Goal: Task Accomplishment & Management: Manage account settings

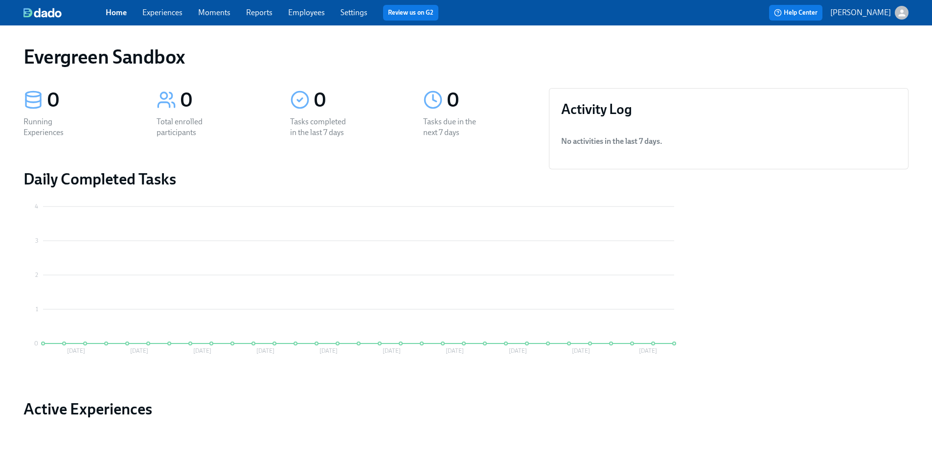
click at [181, 17] on link "Experiences" at bounding box center [162, 12] width 40 height 9
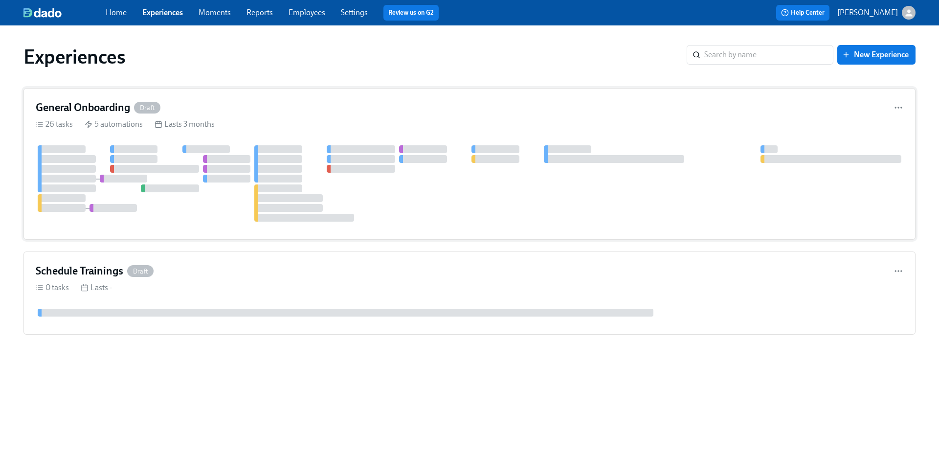
click at [261, 116] on div "General Onboarding Draft 26 tasks 5 automations Lasts 3 months" at bounding box center [469, 164] width 892 height 152
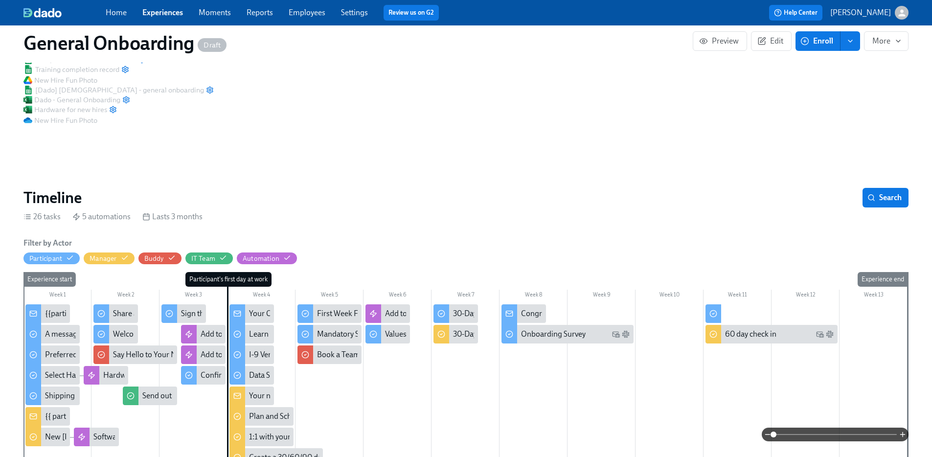
scroll to position [86, 0]
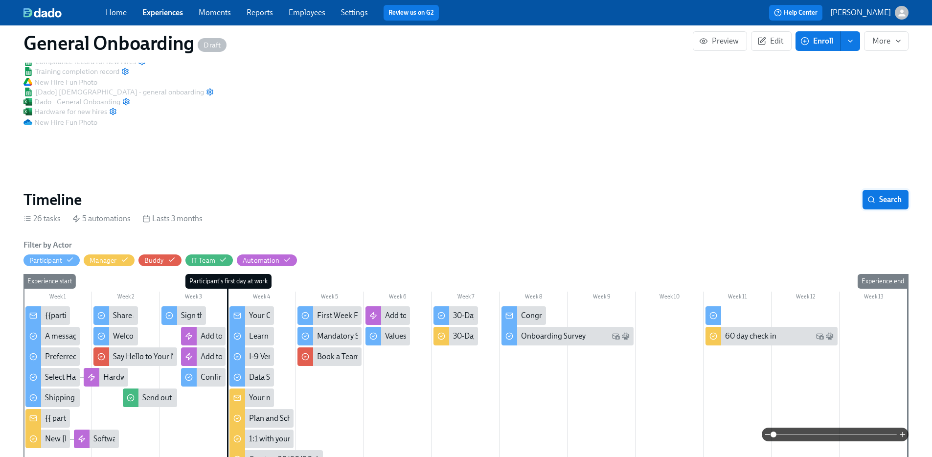
click at [885, 195] on span "Search" at bounding box center [885, 200] width 32 height 10
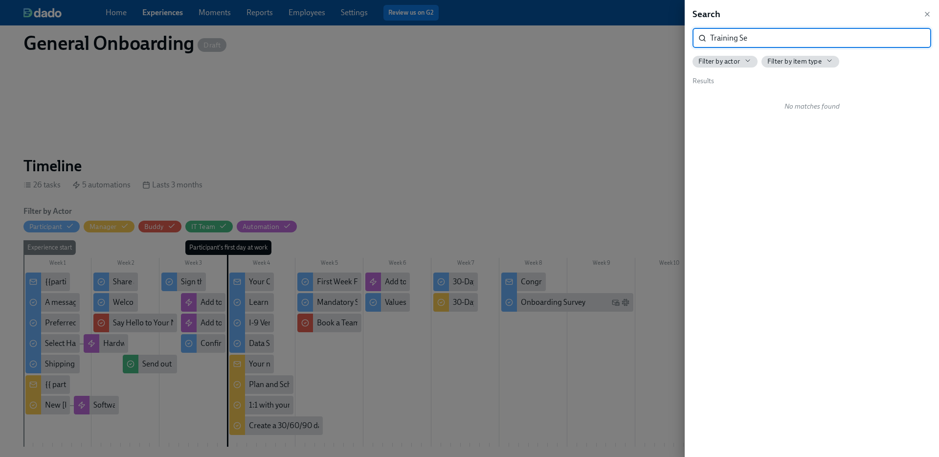
type input "Training Se"
click at [274, 143] on div at bounding box center [469, 228] width 939 height 457
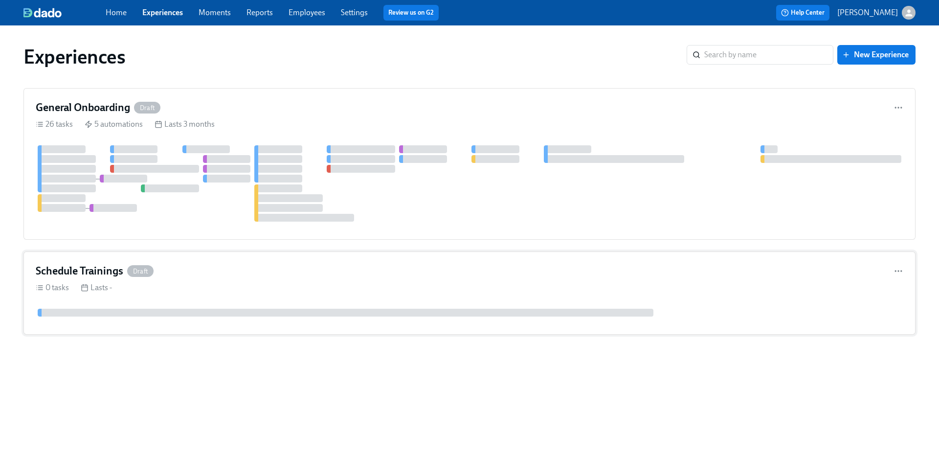
click at [246, 275] on div "Schedule Trainings Draft" at bounding box center [470, 271] width 868 height 15
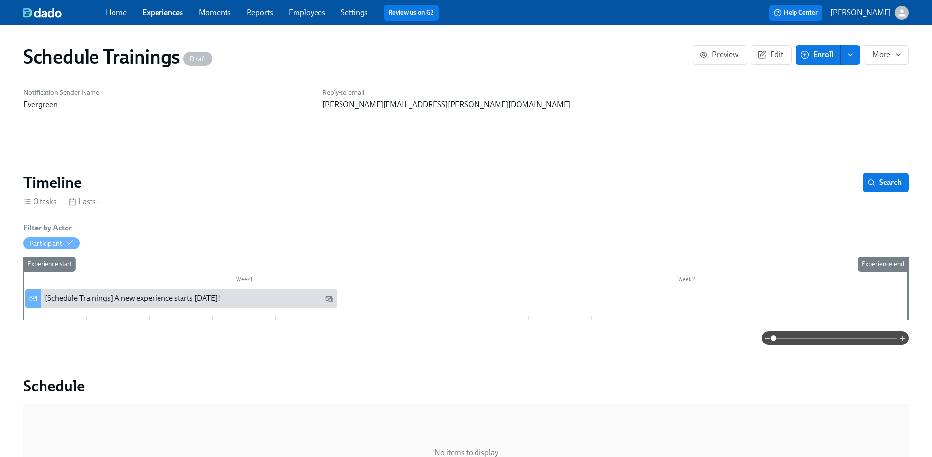
click at [201, 302] on div "[Schedule Trainings] A new experience starts [DATE]!" at bounding box center [132, 298] width 175 height 11
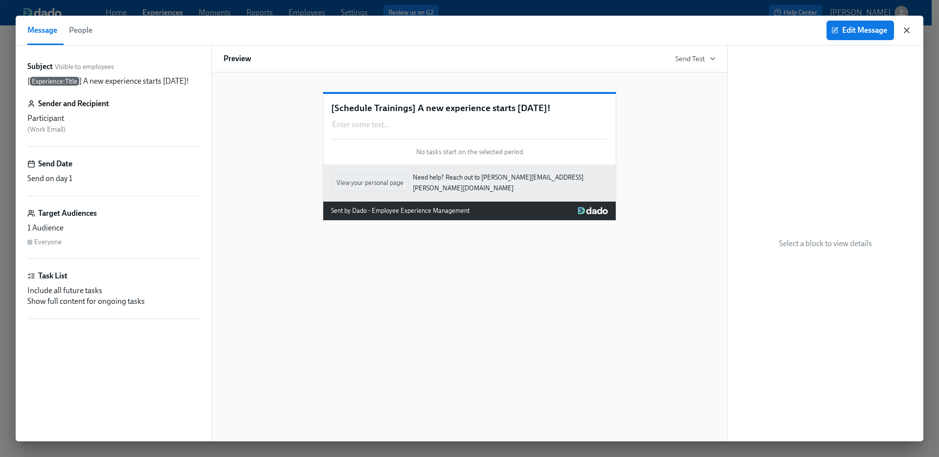
click at [909, 30] on icon "button" at bounding box center [907, 30] width 10 height 10
click at [912, 28] on div "Message People Edit Message" at bounding box center [470, 31] width 908 height 30
click at [906, 30] on icon "button" at bounding box center [906, 30] width 5 height 5
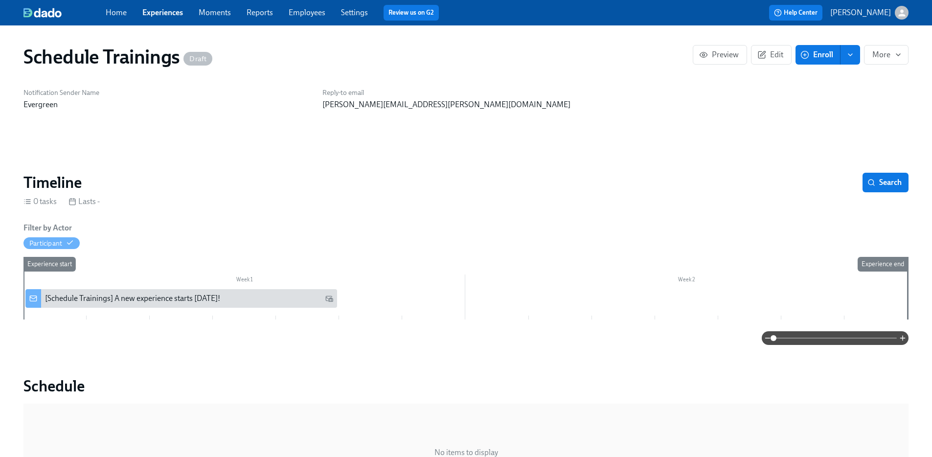
click at [159, 16] on link "Experiences" at bounding box center [162, 12] width 41 height 9
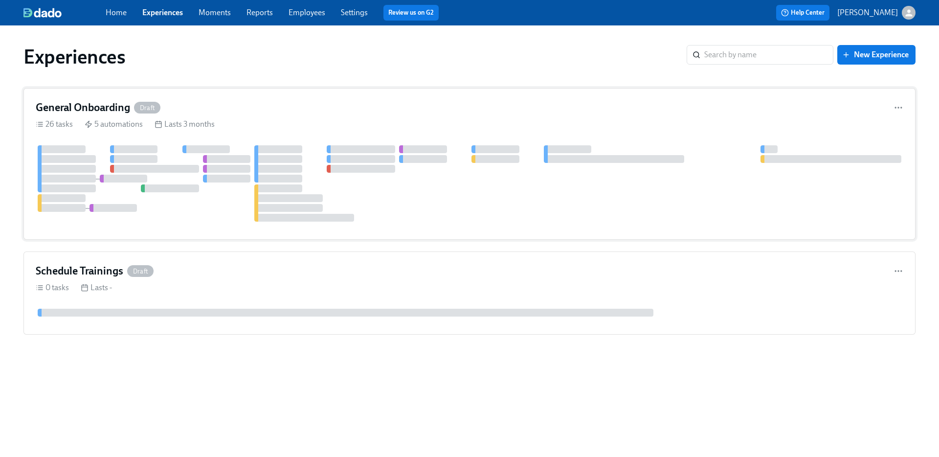
click at [239, 106] on div "General Onboarding Draft" at bounding box center [470, 107] width 868 height 15
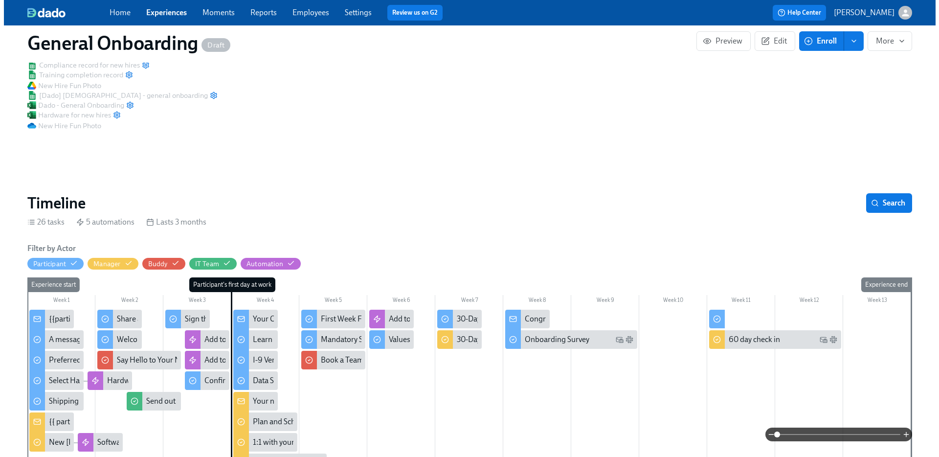
scroll to position [83, 0]
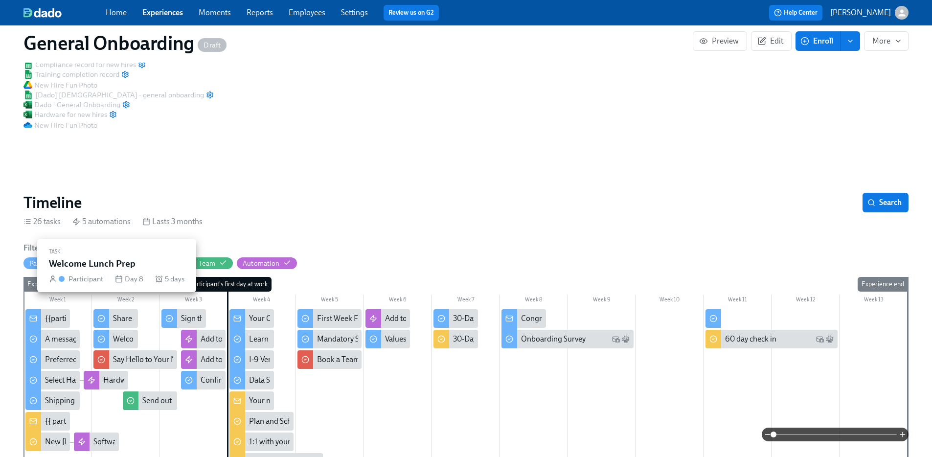
click at [122, 334] on div "Welcome Lunch Prep" at bounding box center [148, 339] width 71 height 11
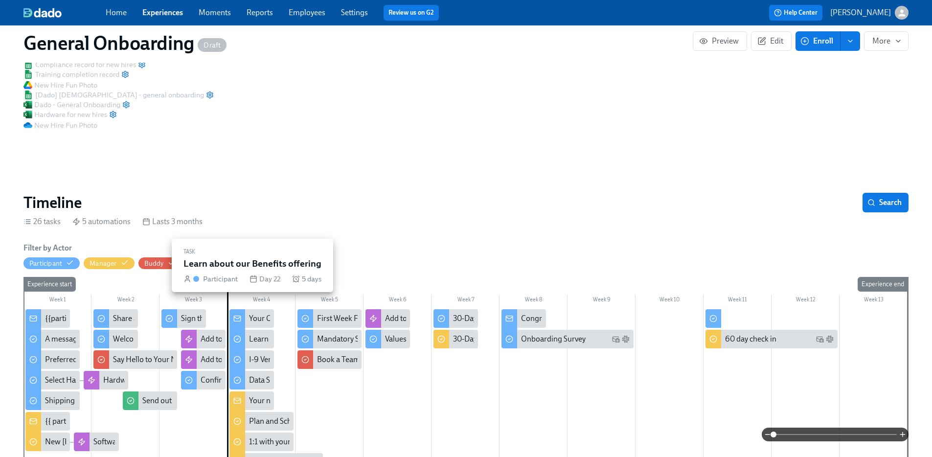
click at [258, 334] on div "Learn about our Benefits offering" at bounding box center [304, 339] width 111 height 11
click at [256, 334] on div "Learn about our Benefits offering" at bounding box center [304, 339] width 111 height 11
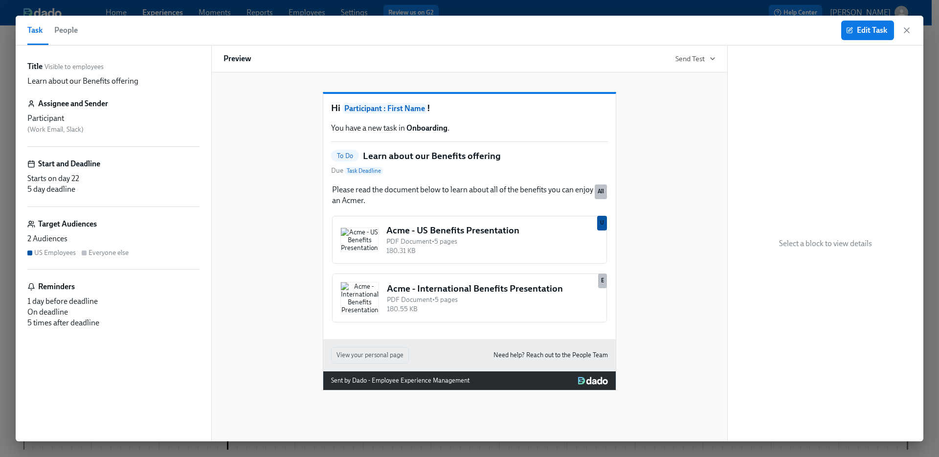
click at [65, 228] on h6 "Target Audiences" at bounding box center [67, 224] width 59 height 11
click at [860, 32] on span "Edit Task" at bounding box center [867, 30] width 39 height 10
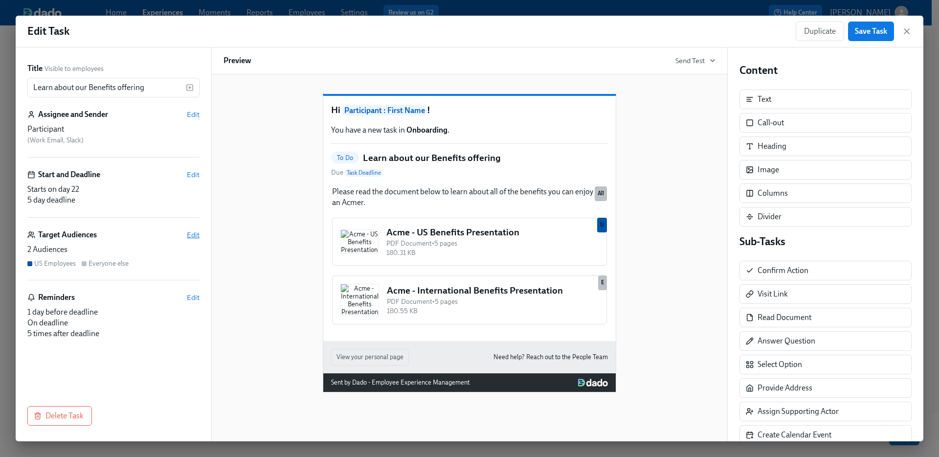
click at [197, 232] on span "Edit" at bounding box center [193, 235] width 13 height 10
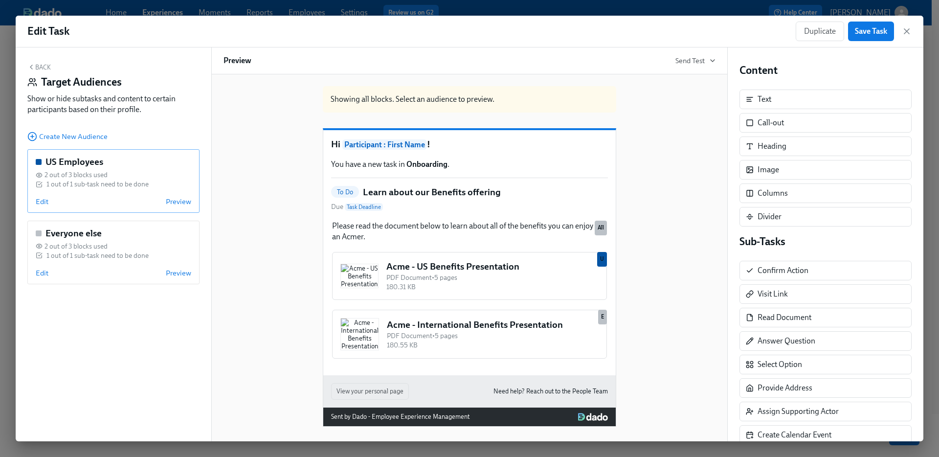
click at [136, 169] on div "US Employees 2 out of 3 blocks used 1 out of 1 sub-task need to be done Edit Pr…" at bounding box center [113, 181] width 172 height 64
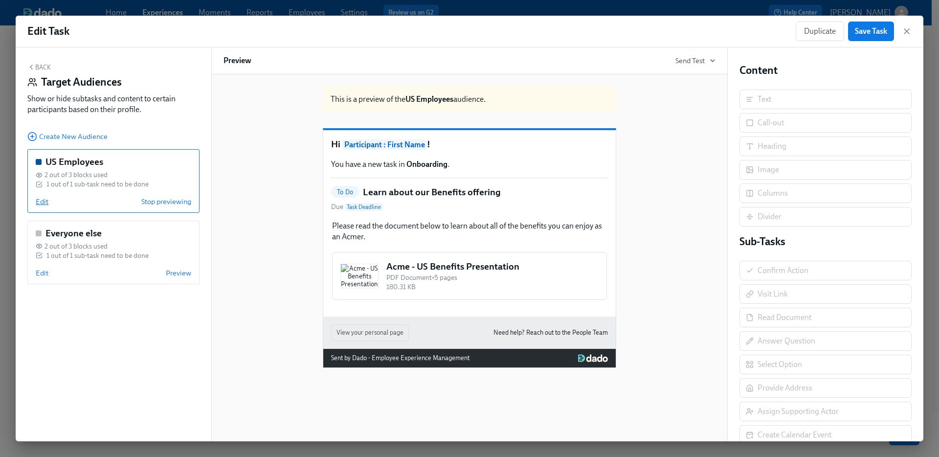
click at [44, 202] on span "Edit" at bounding box center [42, 202] width 13 height 10
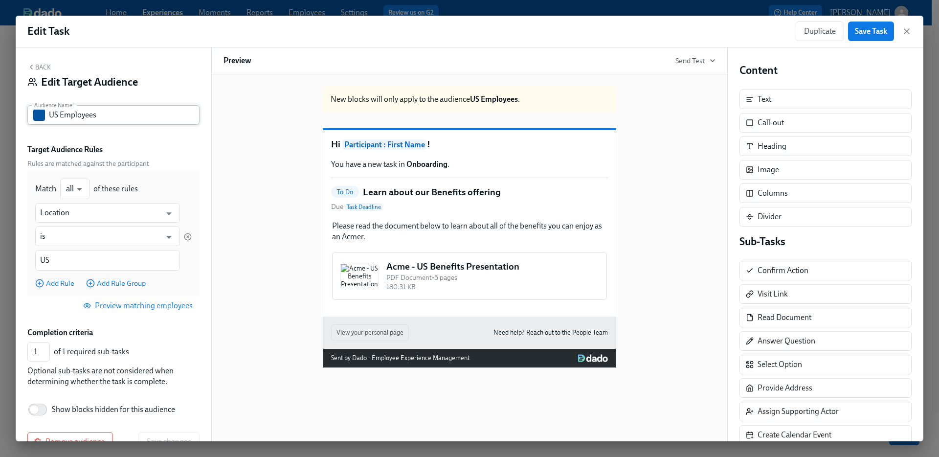
click at [78, 118] on input "US Employees" at bounding box center [124, 115] width 151 height 20
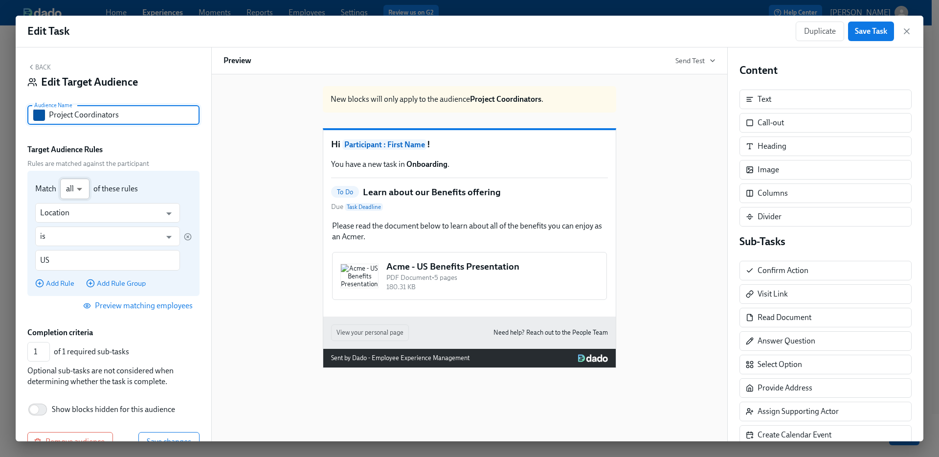
type input "Project Coordinators"
click at [73, 188] on body "Home Experiences Moments Reports Employees Settings Review us on G2 Help Center…" at bounding box center [469, 230] width 939 height 461
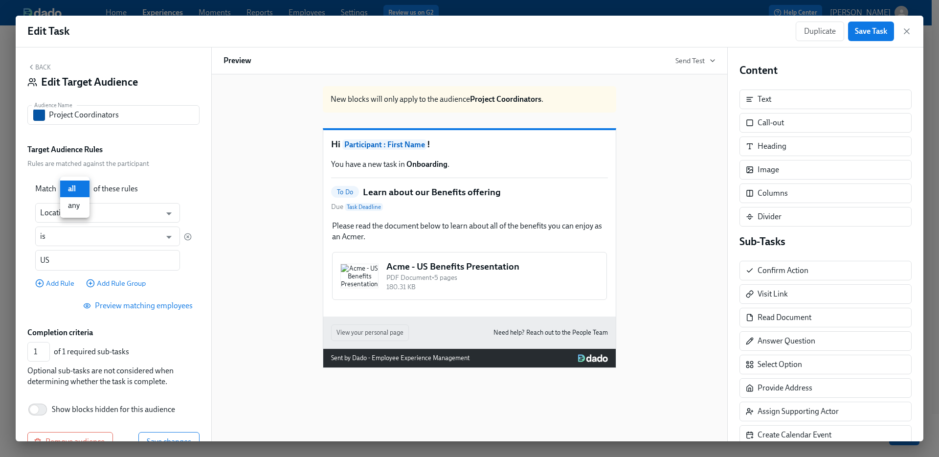
click at [73, 188] on li "all" at bounding box center [74, 188] width 29 height 17
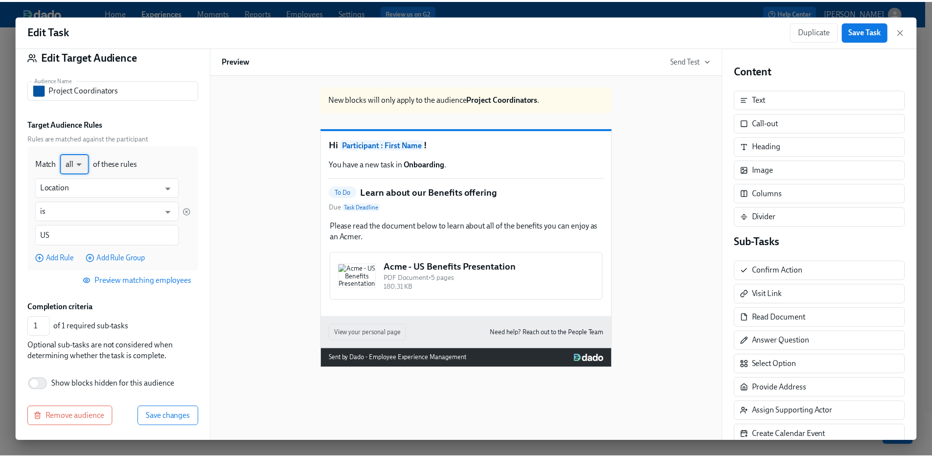
scroll to position [26, 0]
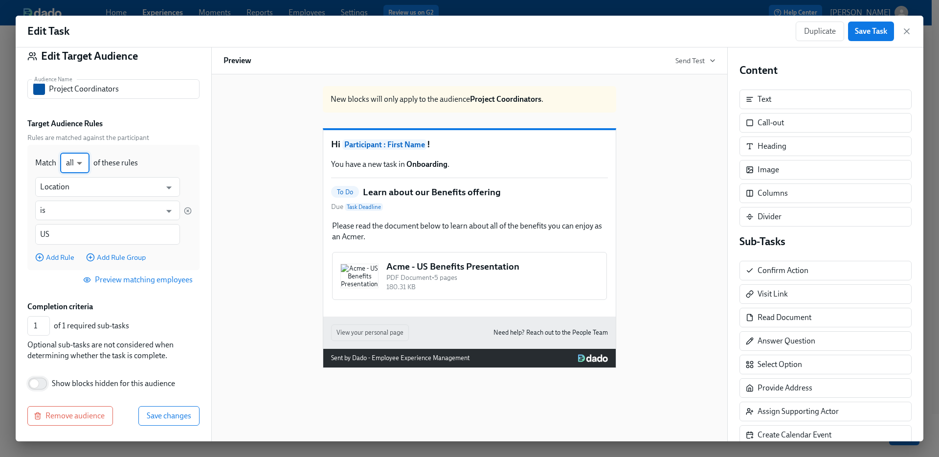
click at [38, 383] on input "Show blocks hidden for this audience" at bounding box center [34, 384] width 65 height 22
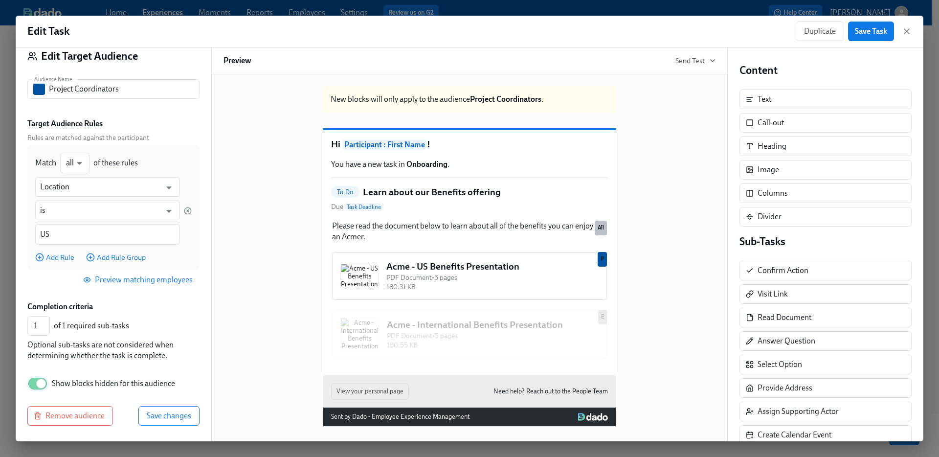
click at [39, 383] on input "Show blocks hidden for this audience" at bounding box center [41, 384] width 65 height 22
checkbox input "false"
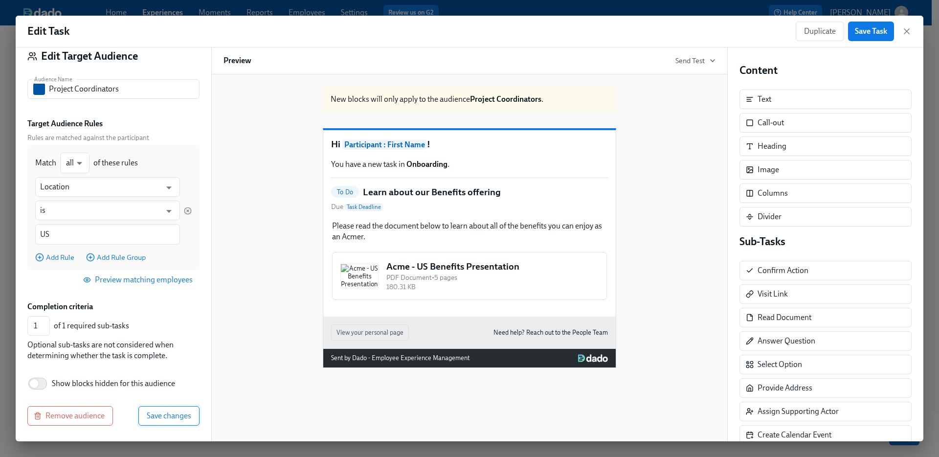
click at [160, 416] on span "Save changes" at bounding box center [169, 416] width 45 height 10
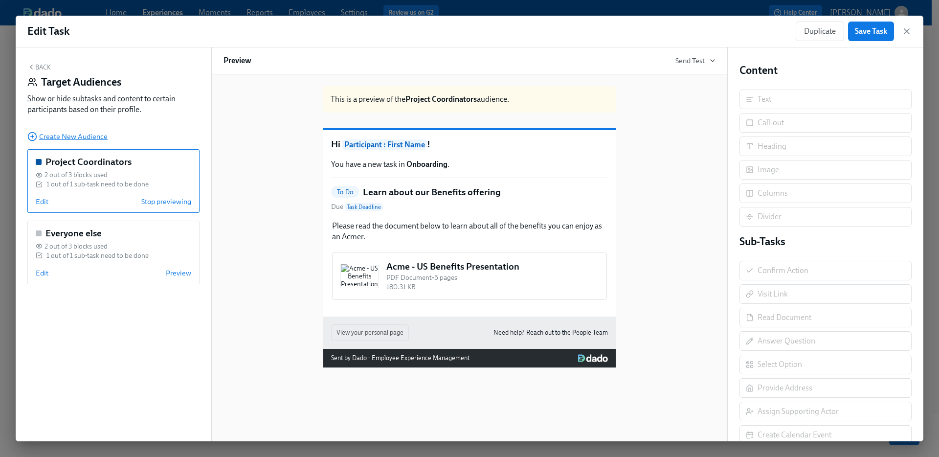
click at [80, 136] on span "Create New Audience" at bounding box center [67, 137] width 80 height 10
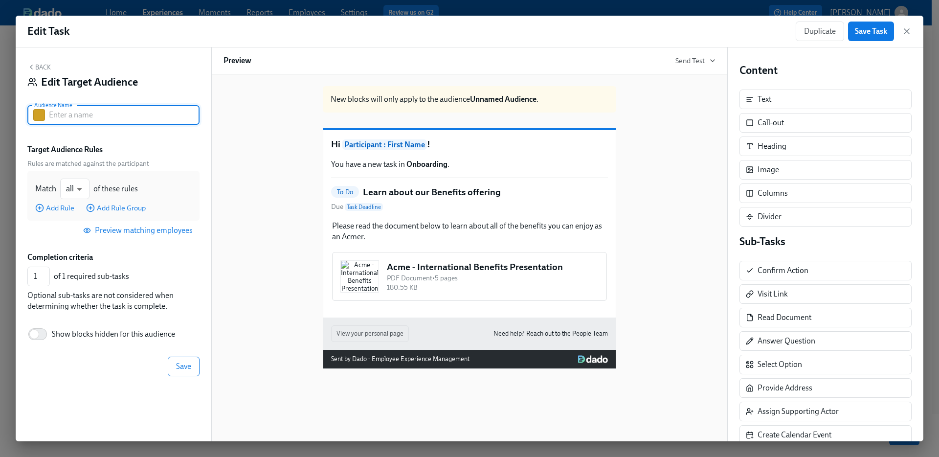
click at [100, 118] on input "text" at bounding box center [124, 115] width 151 height 20
type input "Contractors"
click at [39, 113] on button "button" at bounding box center [39, 115] width 12 height 12
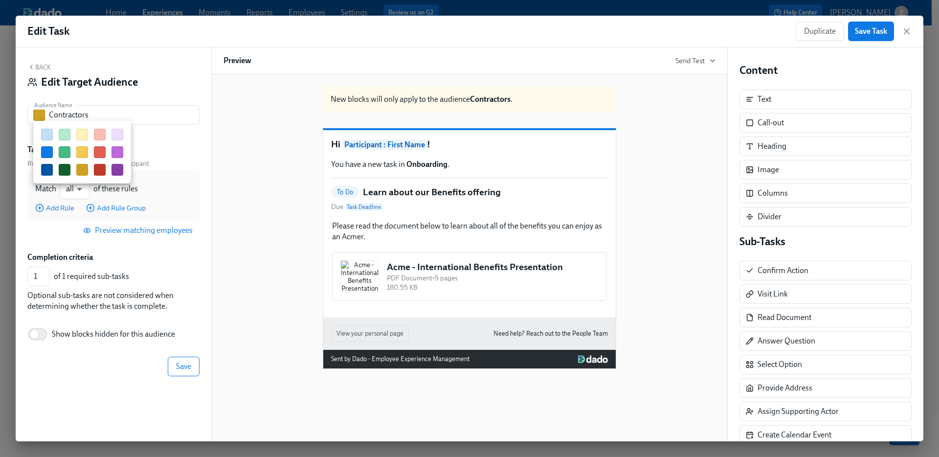
click at [119, 173] on button "button" at bounding box center [118, 170] width 12 height 12
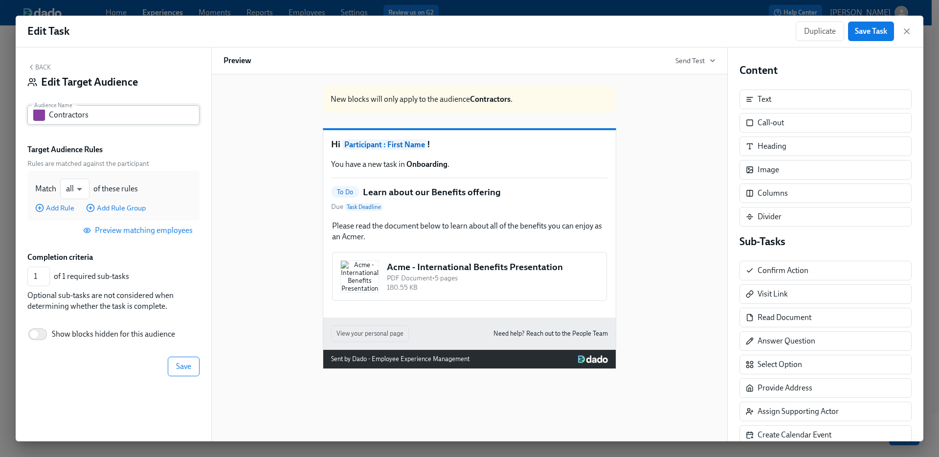
click at [38, 116] on button "button" at bounding box center [39, 115] width 12 height 12
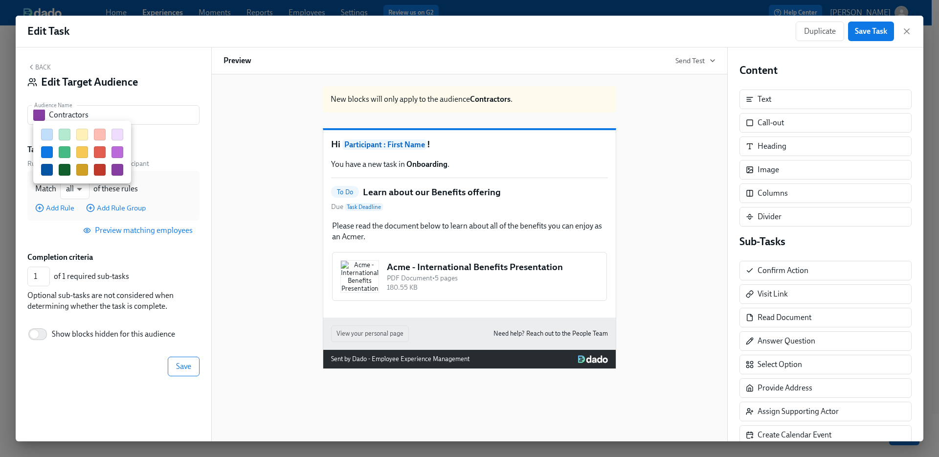
click at [46, 172] on button "button" at bounding box center [47, 170] width 12 height 12
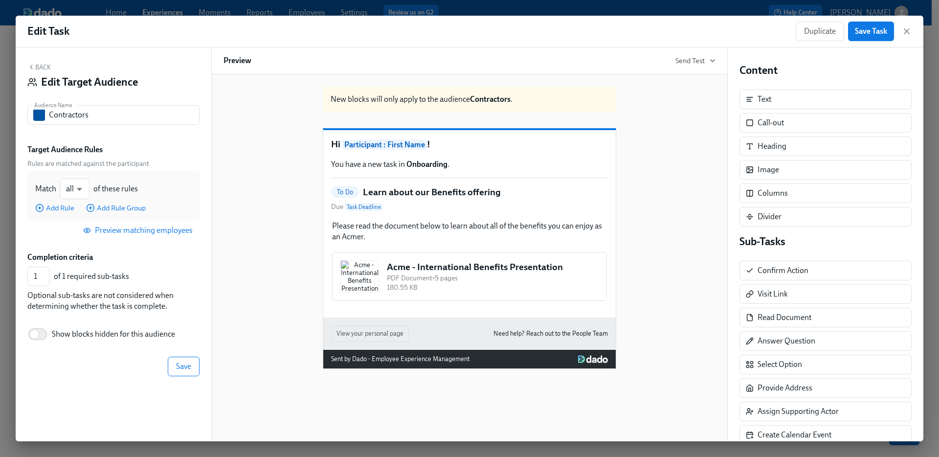
click at [160, 140] on div "Back Edit Target Audience Audience Name Contractors Audience Name Target Audien…" at bounding box center [114, 244] width 196 height 394
click at [80, 323] on label "Show blocks hidden for this audience" at bounding box center [101, 334] width 148 height 22
click at [67, 323] on input "Show blocks hidden for this audience" at bounding box center [34, 334] width 65 height 22
checkbox input "true"
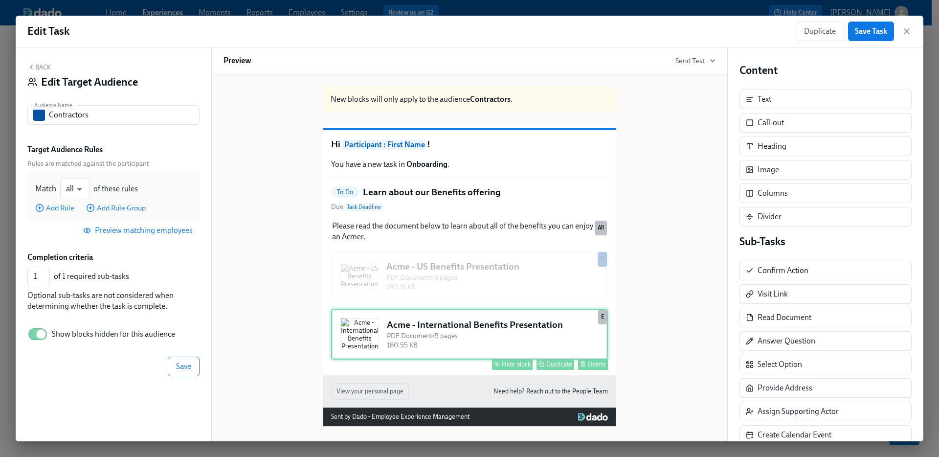
click at [518, 368] on div "Hide block" at bounding box center [516, 363] width 29 height 7
type input "0"
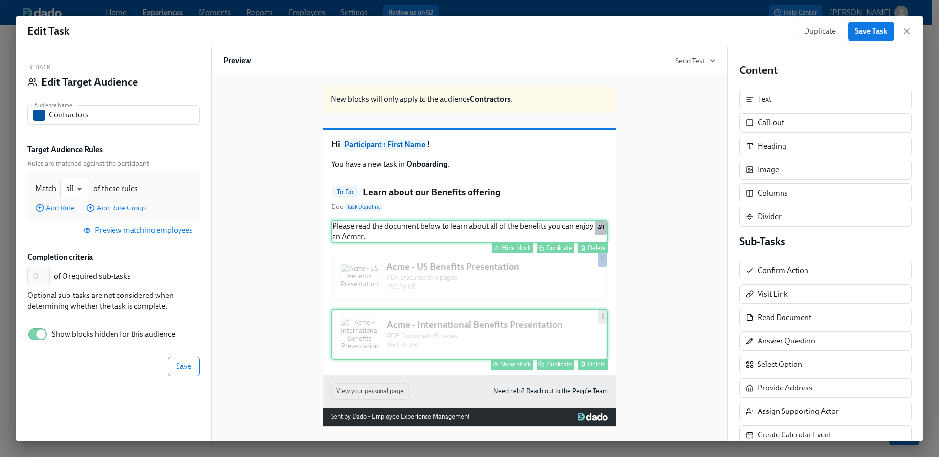
click at [511, 251] on div "Hide block" at bounding box center [516, 247] width 29 height 7
click at [37, 333] on input "Show blocks hidden for this audience" at bounding box center [41, 334] width 65 height 22
checkbox input "false"
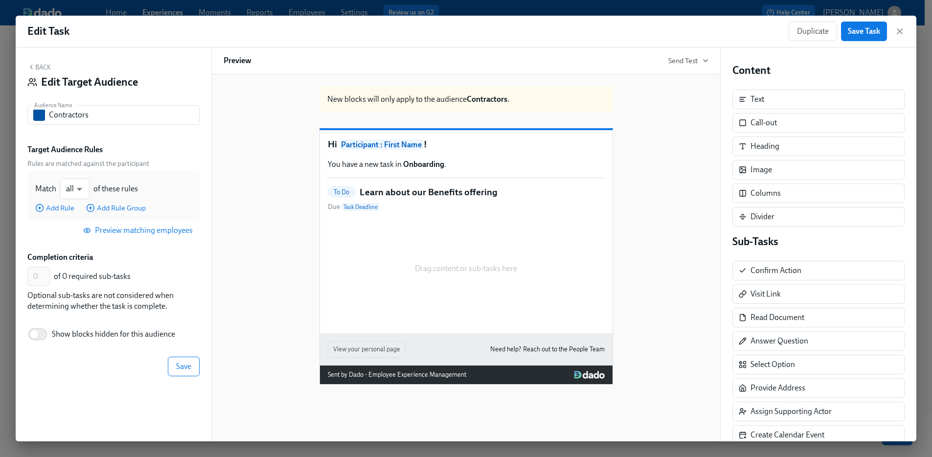
click at [201, 372] on div "Back Edit Target Audience Audience Name Contractors Audience Name Target Audien…" at bounding box center [114, 244] width 196 height 394
click at [58, 212] on span "Add Rule" at bounding box center [54, 208] width 39 height 10
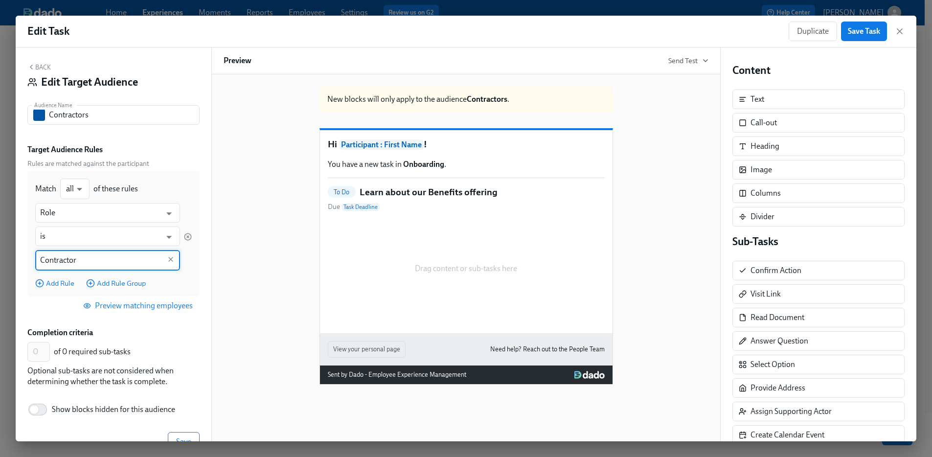
type input "Contractor"
click at [175, 337] on div "Completion criteria" at bounding box center [113, 332] width 172 height 11
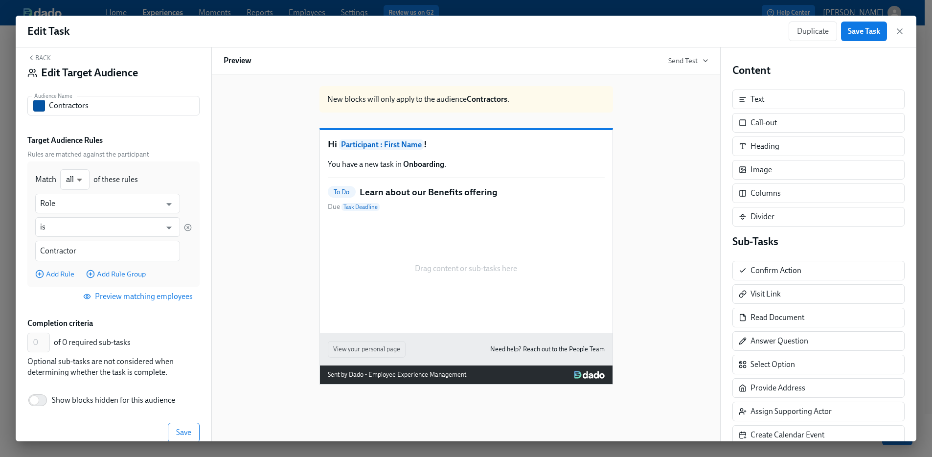
scroll to position [19, 0]
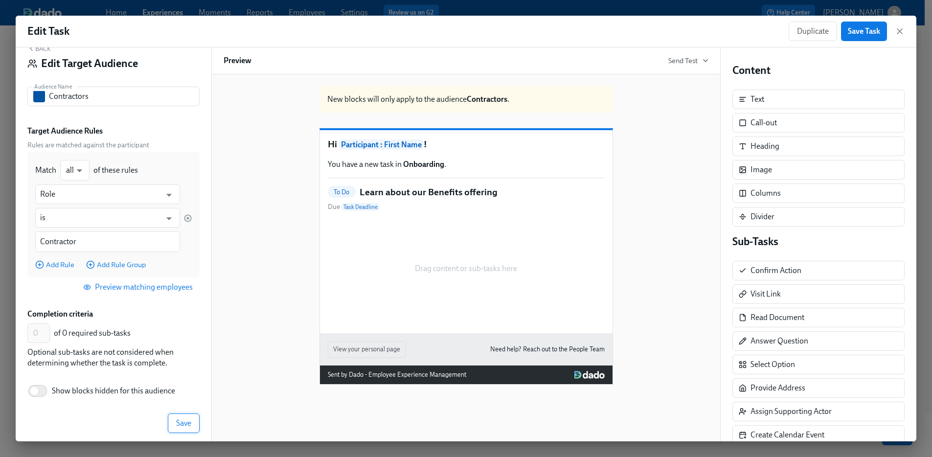
click at [176, 419] on span "Save" at bounding box center [183, 423] width 15 height 10
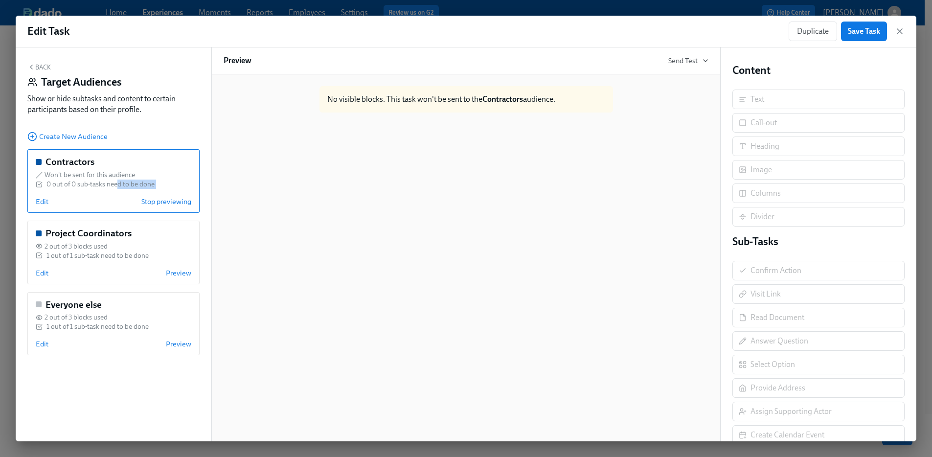
drag, startPoint x: 118, startPoint y: 183, endPoint x: 116, endPoint y: 201, distance: 18.2
click at [116, 201] on div "Contractors Won't be sent for this audience 0 out of 0 sub-tasks need to be don…" at bounding box center [113, 181] width 172 height 64
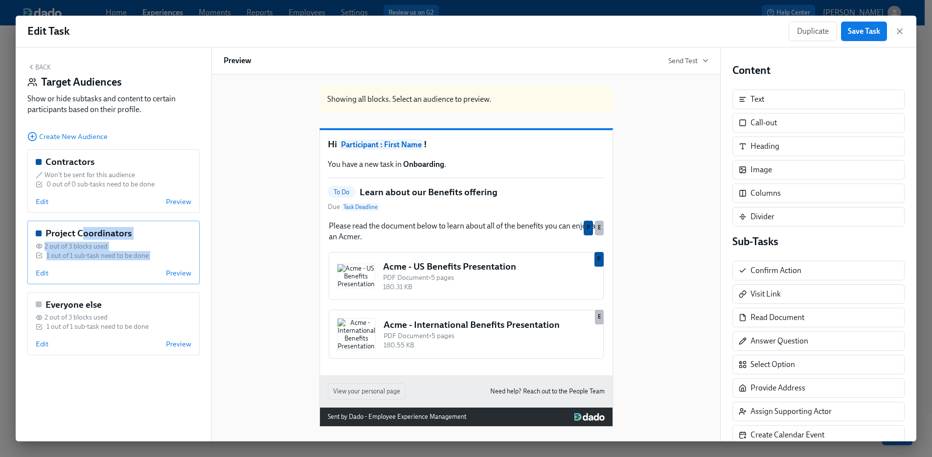
drag, startPoint x: 72, startPoint y: 263, endPoint x: 80, endPoint y: 238, distance: 26.1
click at [80, 238] on div "Project Coordinators 2 out of 3 blocks used 1 out of 1 sub-task need to be done…" at bounding box center [113, 253] width 172 height 64
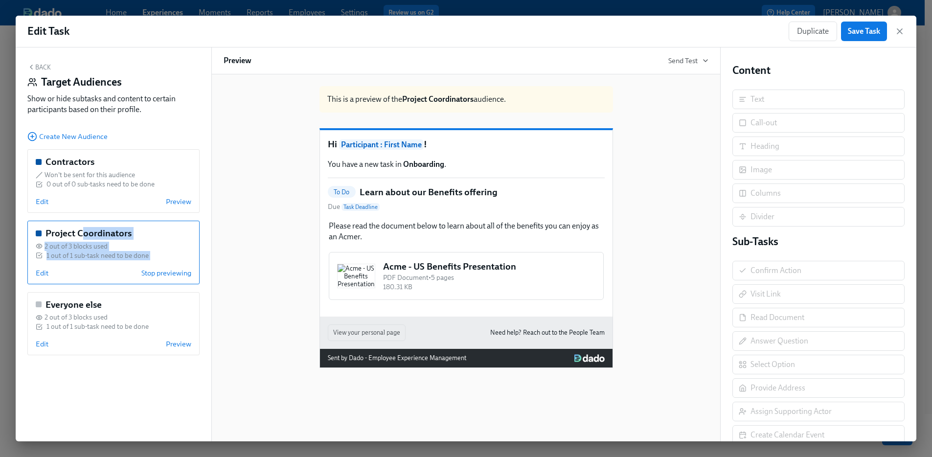
click at [172, 247] on div "2 out of 3 blocks used" at bounding box center [114, 246] width 156 height 9
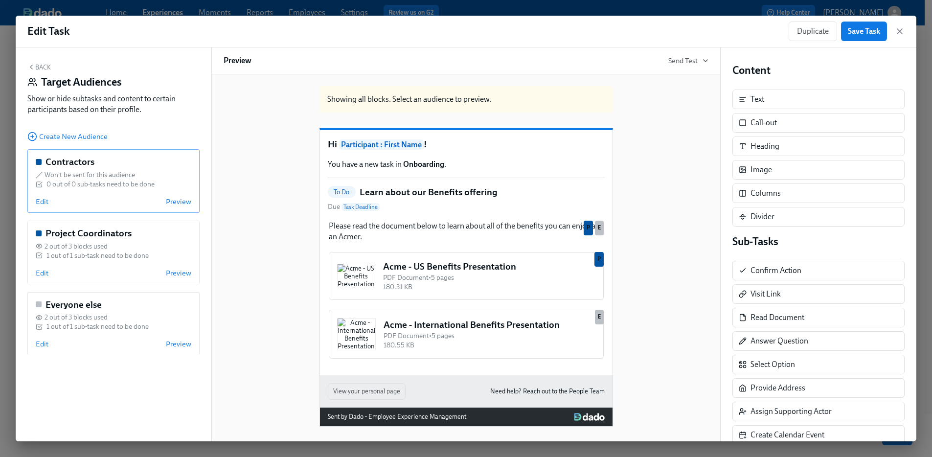
click at [58, 178] on span "Won't be sent for this audience" at bounding box center [90, 174] width 90 height 9
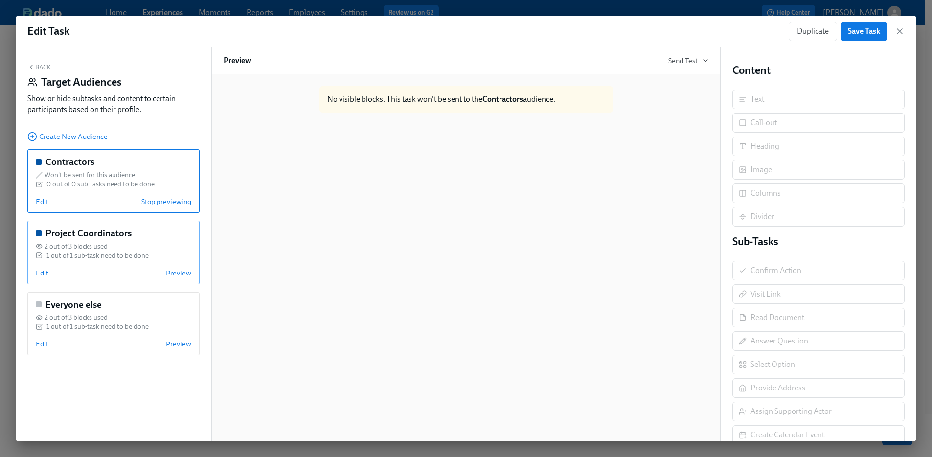
click at [102, 237] on h5 "Project Coordinators" at bounding box center [88, 233] width 86 height 13
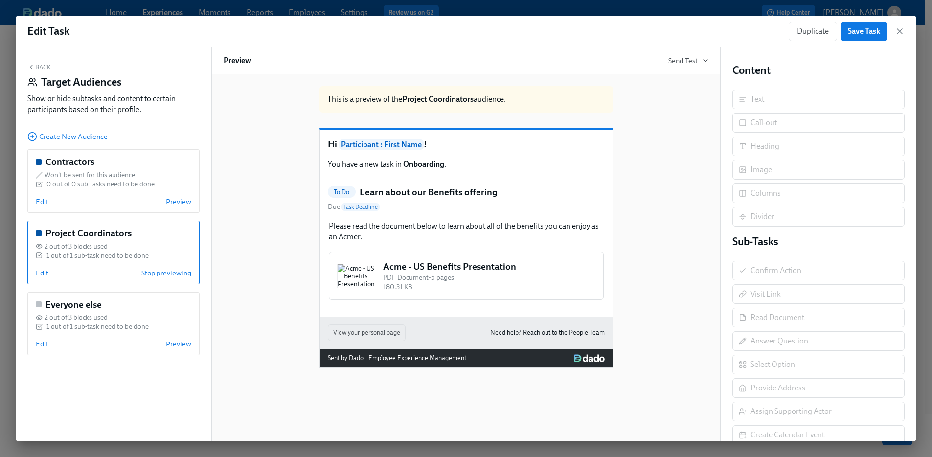
click at [105, 144] on div "Back Target Audiences Show or hide subtasks and content to certain participants…" at bounding box center [114, 244] width 196 height 394
click at [103, 160] on div "Contractors" at bounding box center [114, 162] width 156 height 13
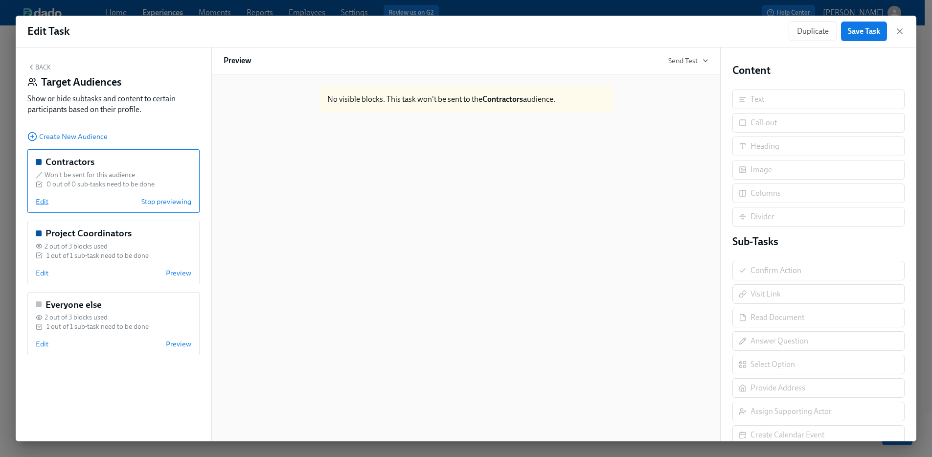
click at [40, 197] on span "Edit" at bounding box center [42, 202] width 13 height 10
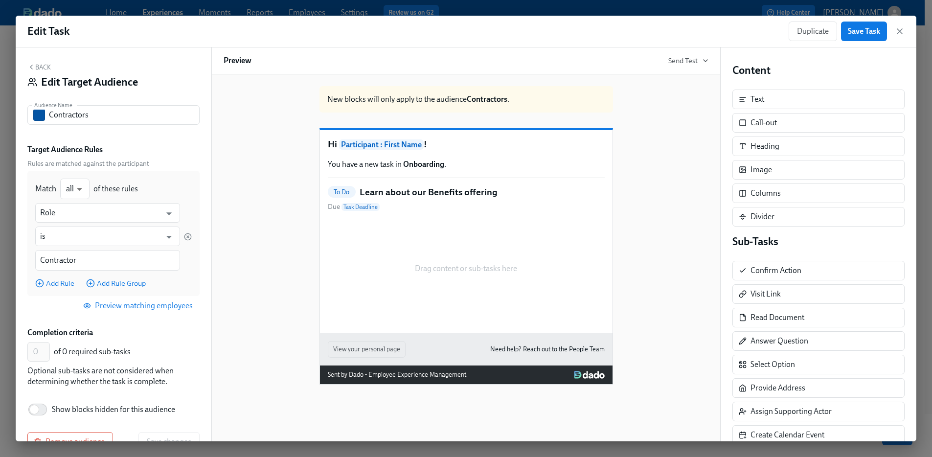
click at [125, 305] on span "Preview matching employees" at bounding box center [139, 306] width 108 height 10
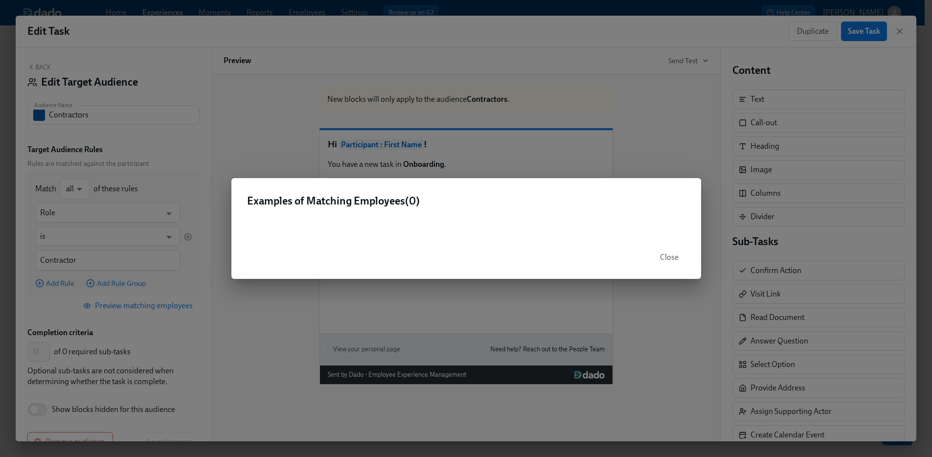
click at [125, 304] on div "Examples of Matching Employees ( 0 ) Close" at bounding box center [466, 228] width 932 height 457
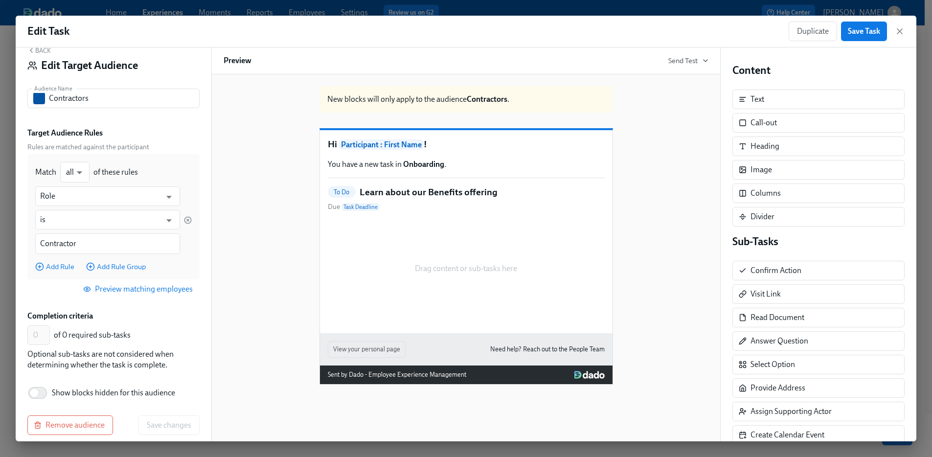
scroll to position [26, 0]
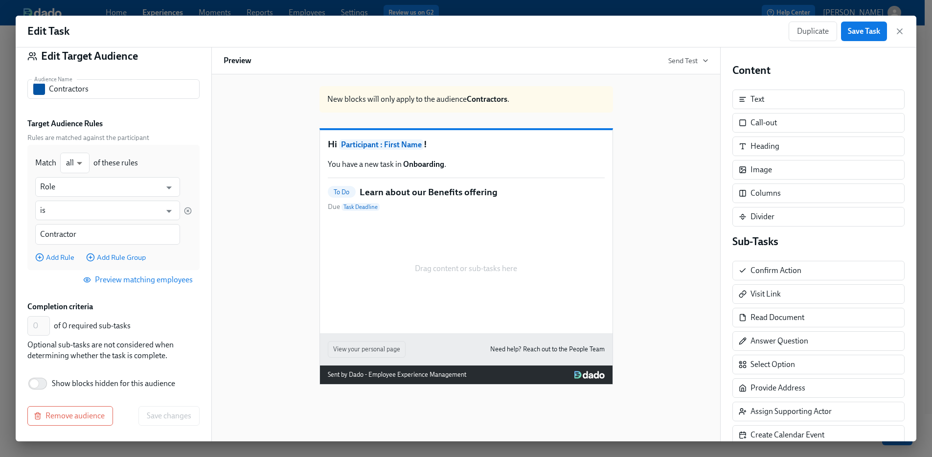
click at [104, 383] on span "Show blocks hidden for this audience" at bounding box center [113, 383] width 123 height 11
click at [67, 383] on input "Show blocks hidden for this audience" at bounding box center [34, 384] width 65 height 22
checkbox input "true"
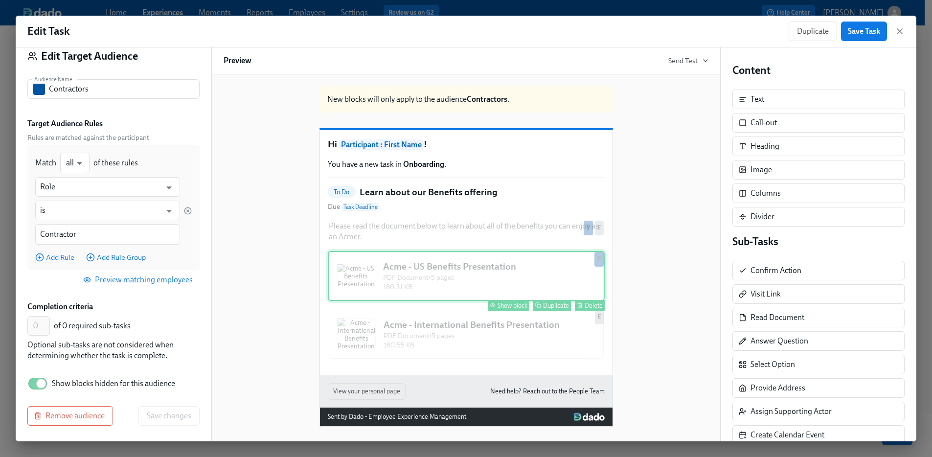
click at [510, 309] on div "Show block" at bounding box center [512, 305] width 30 height 7
type input "1"
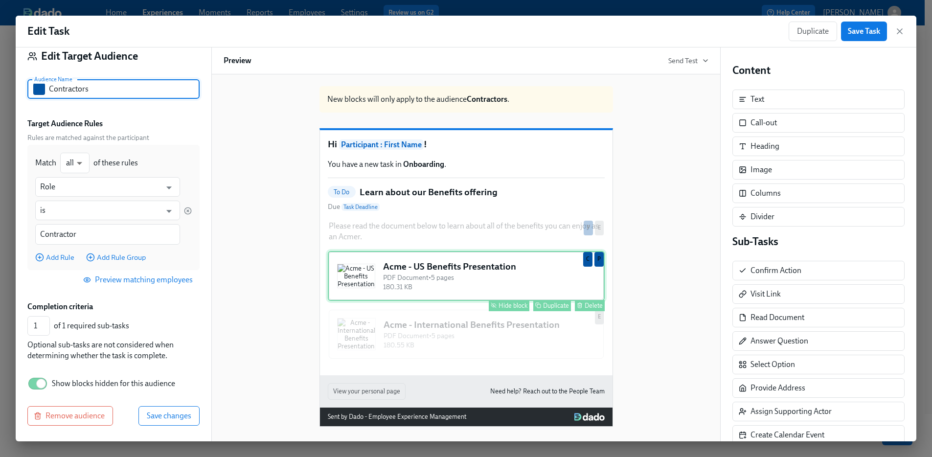
click at [57, 85] on input "Contractors" at bounding box center [124, 89] width 151 height 20
type input "Project Coordinators"
click at [43, 91] on button "button" at bounding box center [39, 89] width 12 height 12
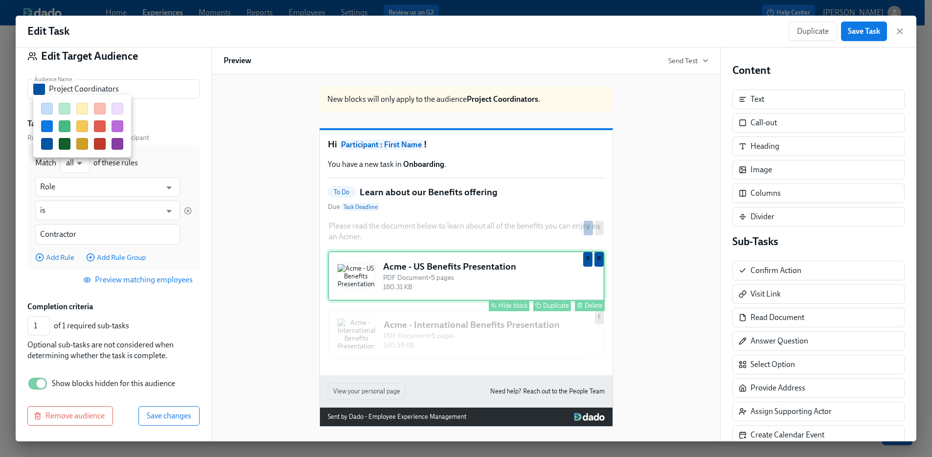
click at [115, 146] on button "button" at bounding box center [118, 144] width 12 height 12
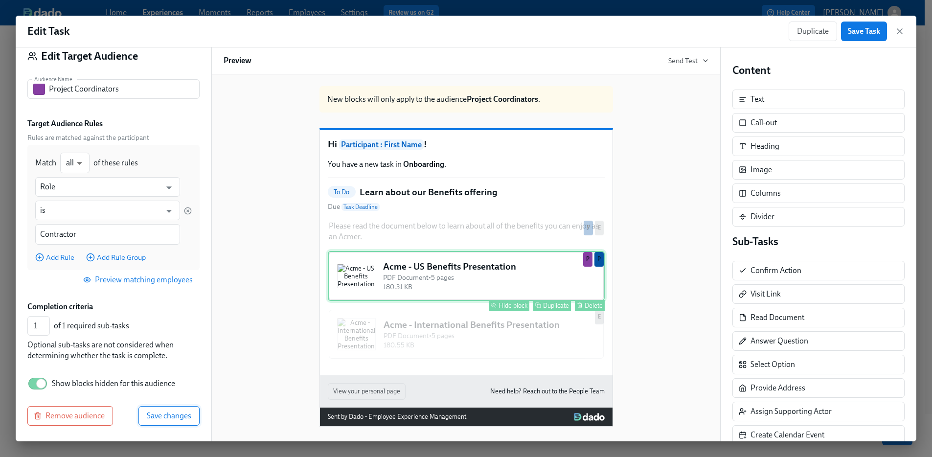
click at [158, 420] on span "Save changes" at bounding box center [169, 416] width 45 height 10
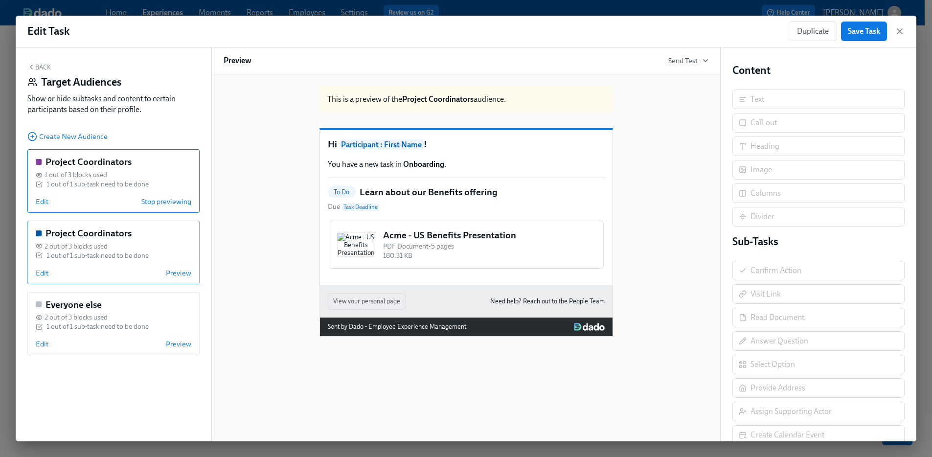
click at [114, 252] on div "1 out of 1 sub-task need to be done" at bounding box center [97, 255] width 102 height 9
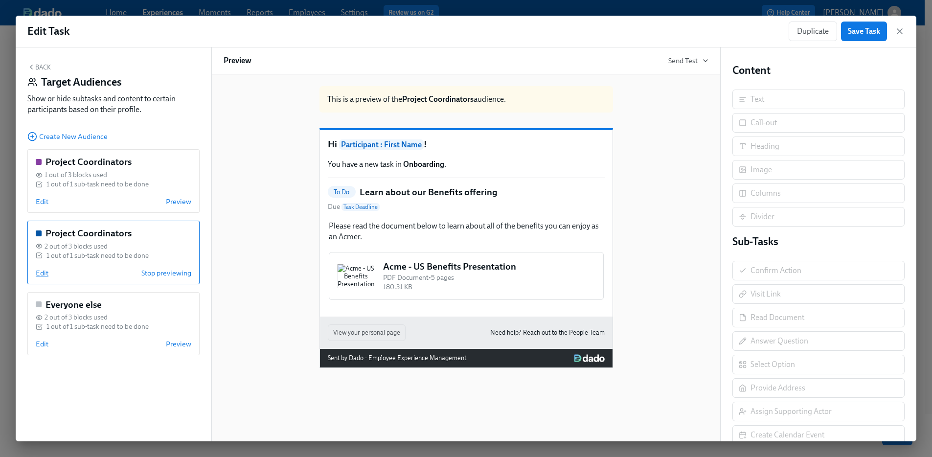
click at [44, 275] on span "Edit" at bounding box center [42, 273] width 13 height 10
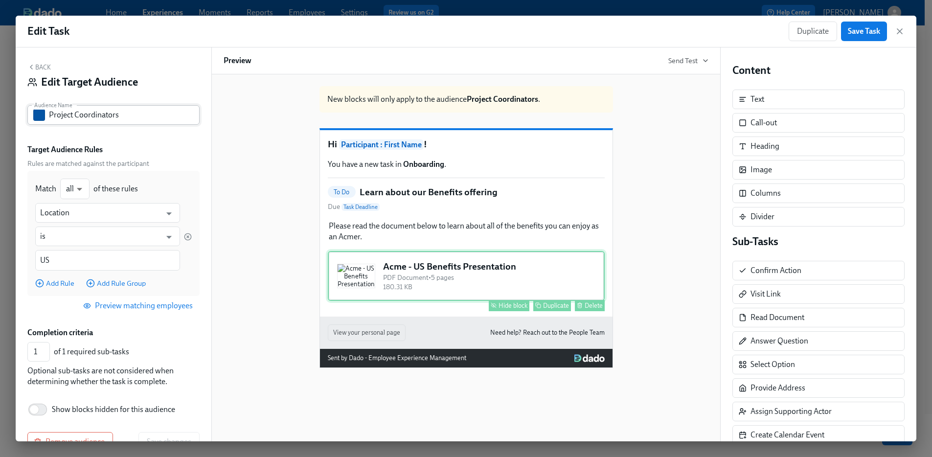
click at [114, 110] on input "Project Coordinators" at bounding box center [124, 115] width 151 height 20
type input "Contractors"
click at [149, 150] on div "Target Audience Rules" at bounding box center [113, 149] width 172 height 11
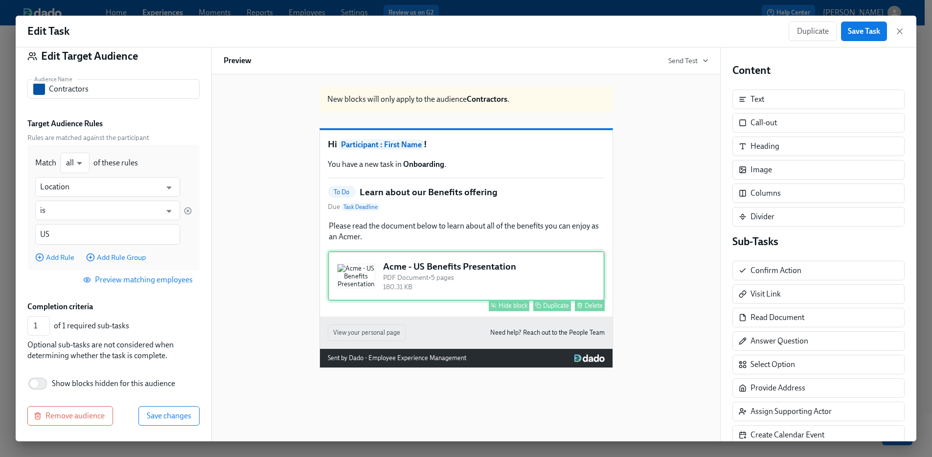
click at [108, 383] on span "Show blocks hidden for this audience" at bounding box center [113, 383] width 123 height 11
click at [67, 383] on input "Show blocks hidden for this audience" at bounding box center [34, 384] width 65 height 22
checkbox input "true"
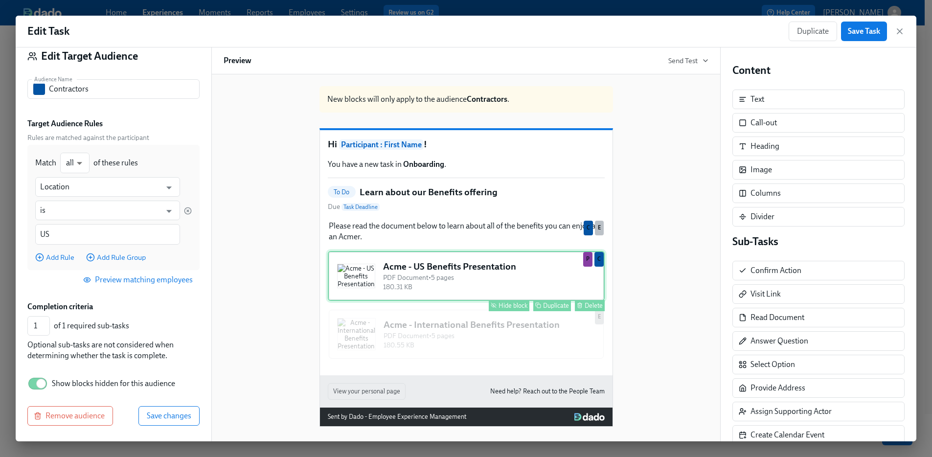
click at [515, 309] on div "Hide block" at bounding box center [512, 305] width 29 height 7
type input "0"
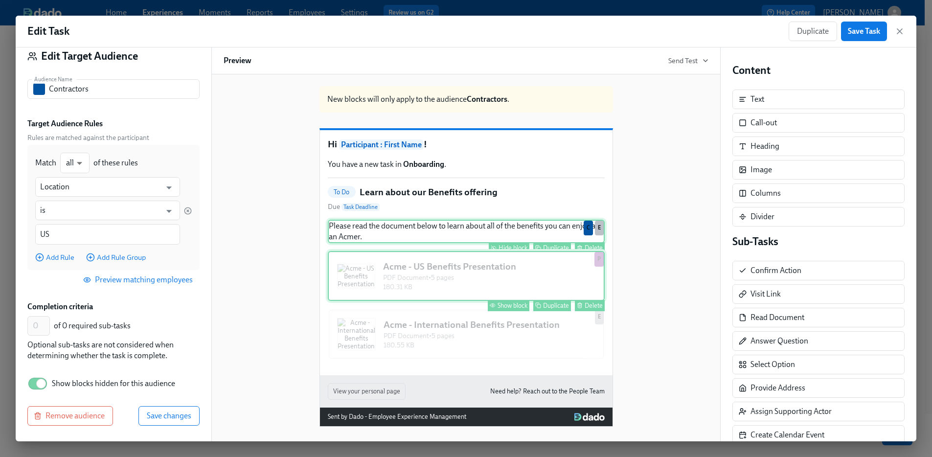
click at [517, 251] on div "Hide block" at bounding box center [512, 247] width 29 height 7
click at [152, 411] on span "Save changes" at bounding box center [169, 416] width 45 height 10
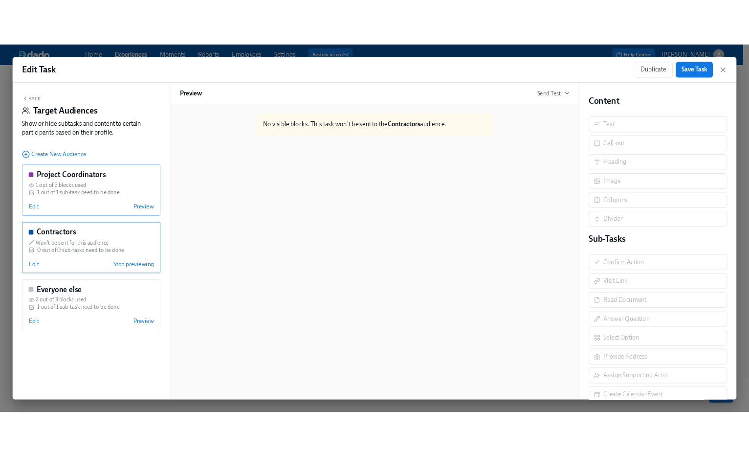
scroll to position [4, 0]
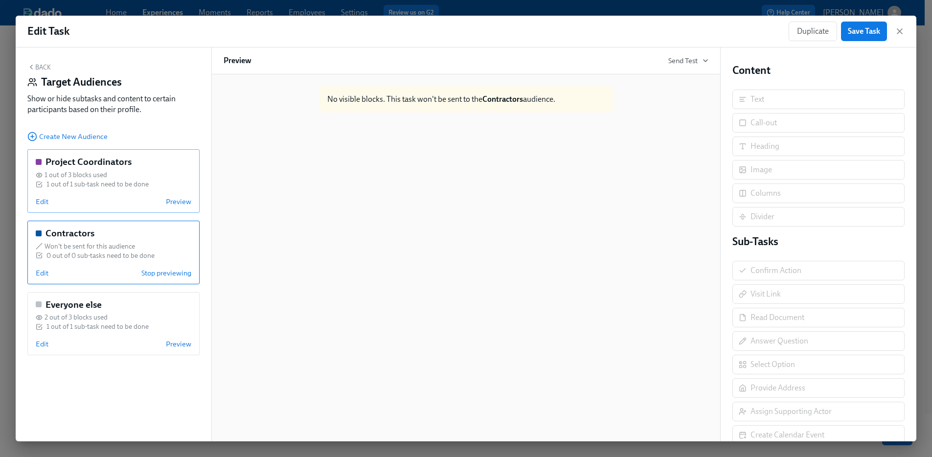
click at [123, 168] on div "Project Coordinators 1 out of 3 blocks used 1 out of 1 sub-task need to be done…" at bounding box center [113, 181] width 172 height 64
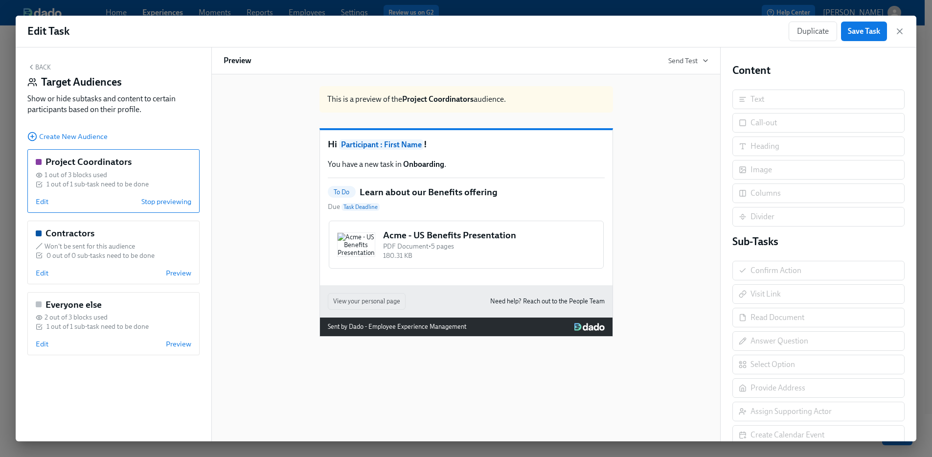
click at [136, 175] on div "1 out of 3 blocks used" at bounding box center [114, 174] width 156 height 9
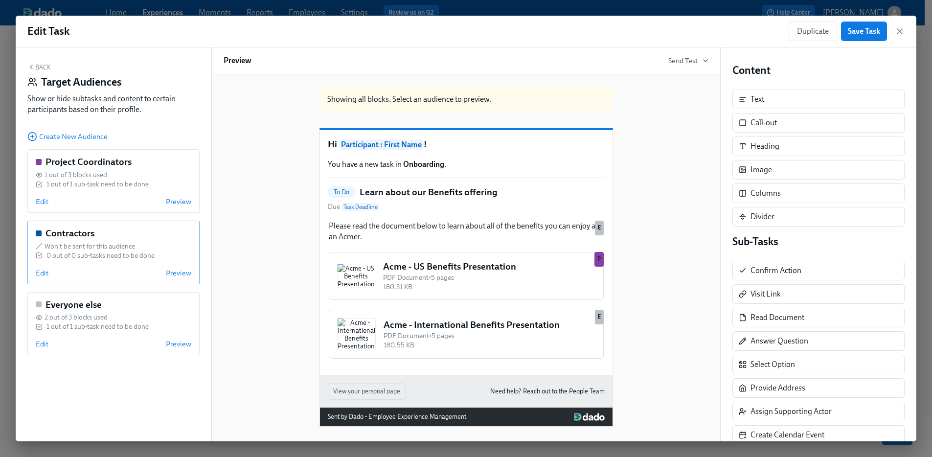
click at [133, 236] on div "Contractors" at bounding box center [114, 233] width 156 height 13
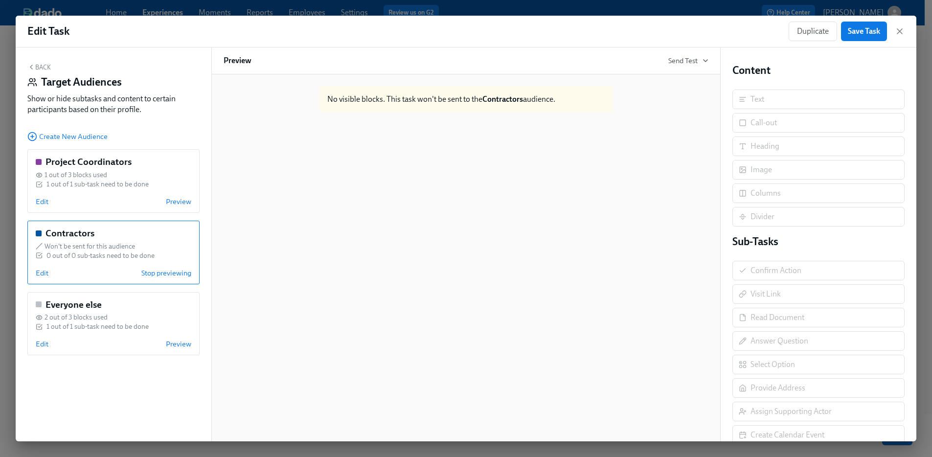
click at [157, 110] on div "Show or hide subtasks and content to certain participants based on their profil…" at bounding box center [113, 104] width 172 height 22
click at [153, 145] on div "Back Target Audiences Show or hide subtasks and content to certain participants…" at bounding box center [114, 244] width 196 height 394
click at [153, 189] on div "Project Coordinators 1 out of 3 blocks used 1 out of 1 sub-task need to be done…" at bounding box center [113, 181] width 172 height 64
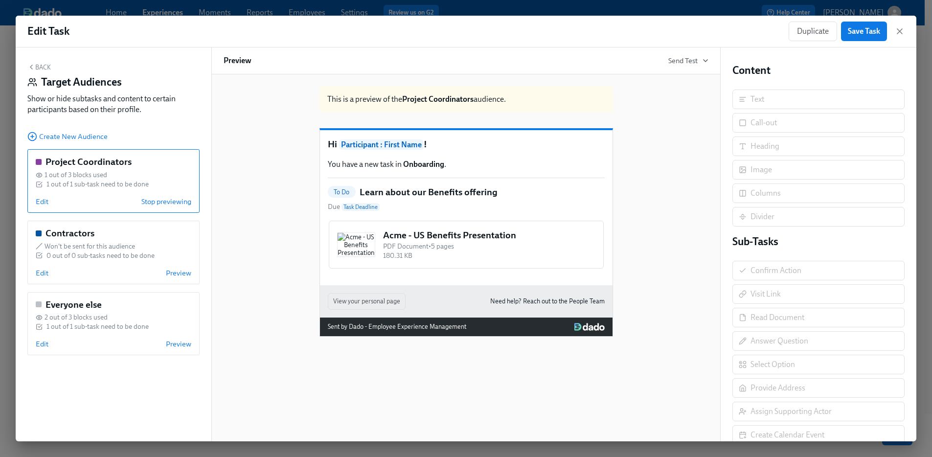
click at [194, 125] on div "Back Target Audiences Show or hide subtasks and content to certain participants…" at bounding box center [114, 244] width 196 height 394
